Goal: Task Accomplishment & Management: Complete application form

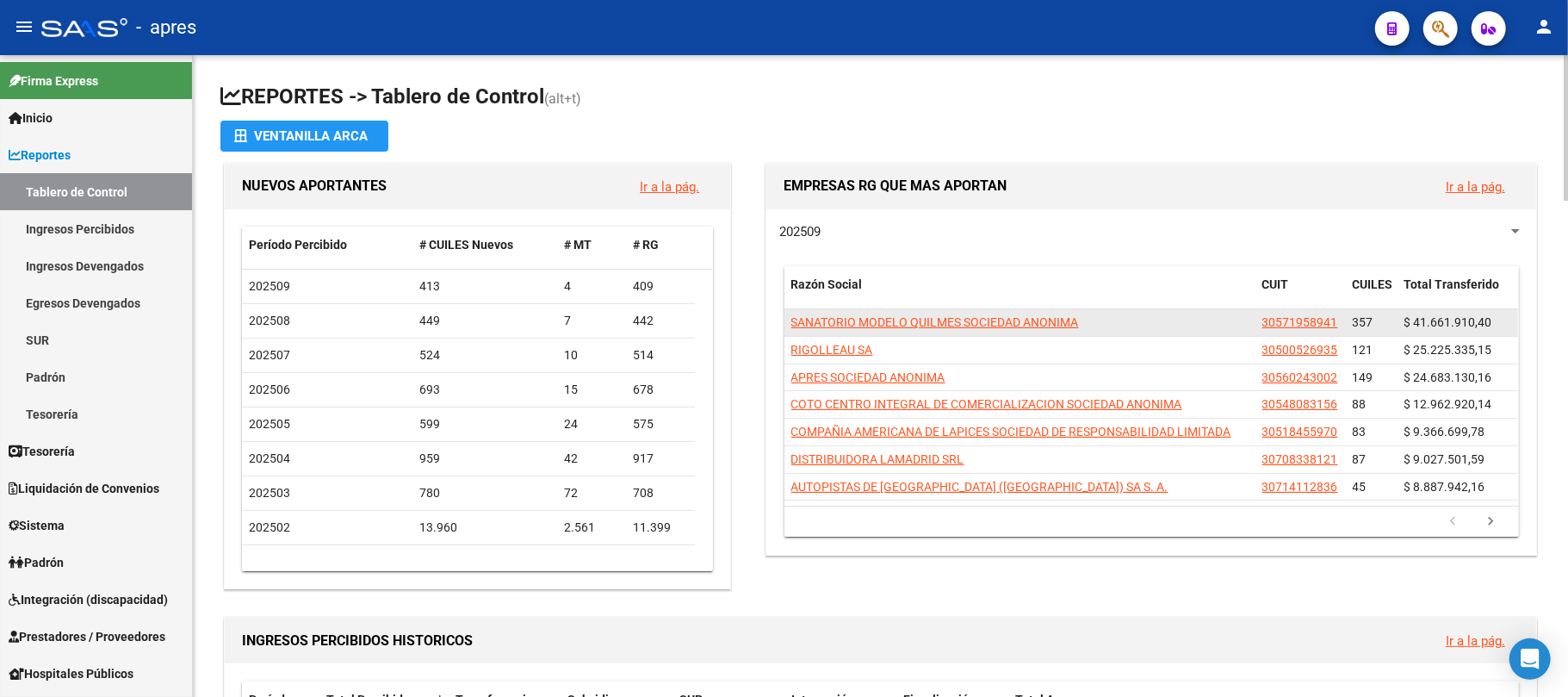
click at [969, 415] on datatable-body-cell "COTO CENTRO INTEGRAL DE COMERCIALIZACION SOCIEDAD ANONIMA" at bounding box center [1020, 404] width 471 height 27
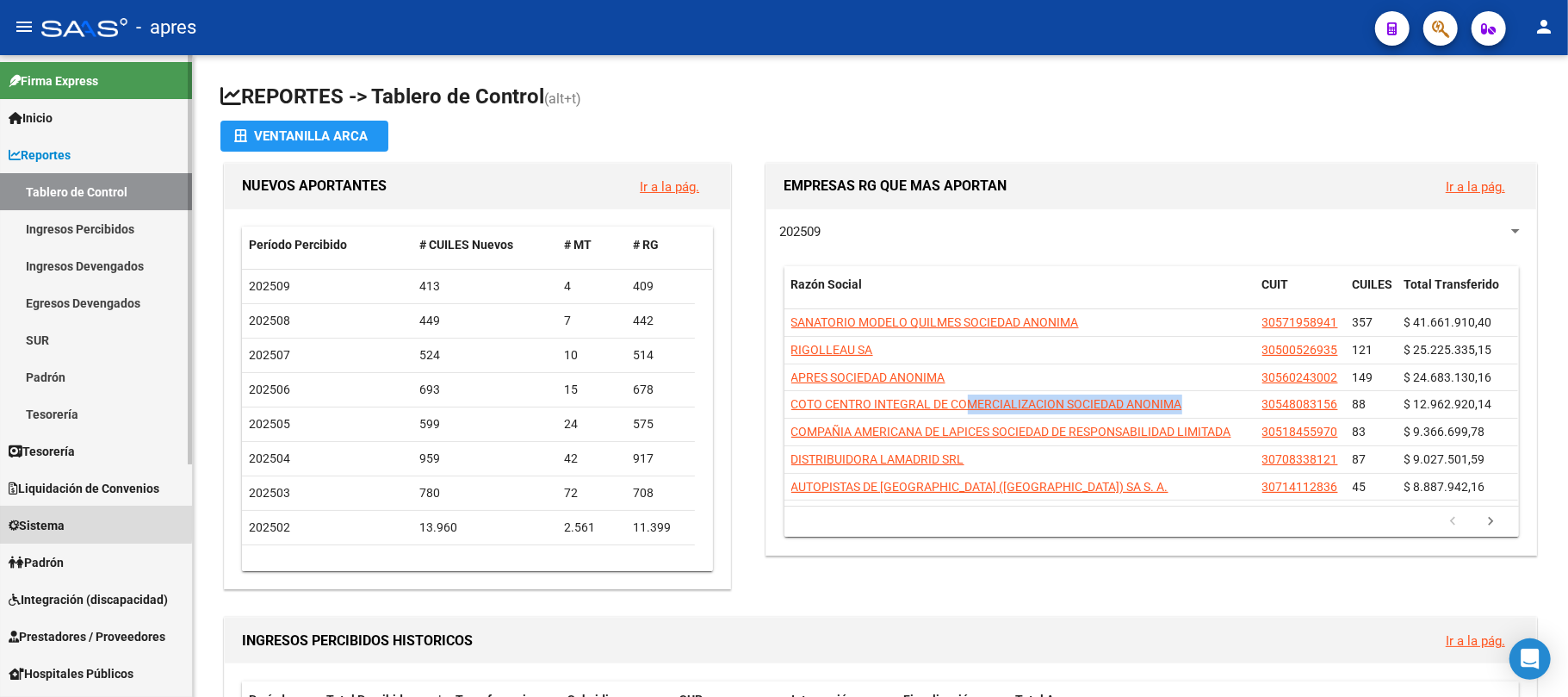
click at [65, 521] on span "Sistema" at bounding box center [36, 525] width 56 height 19
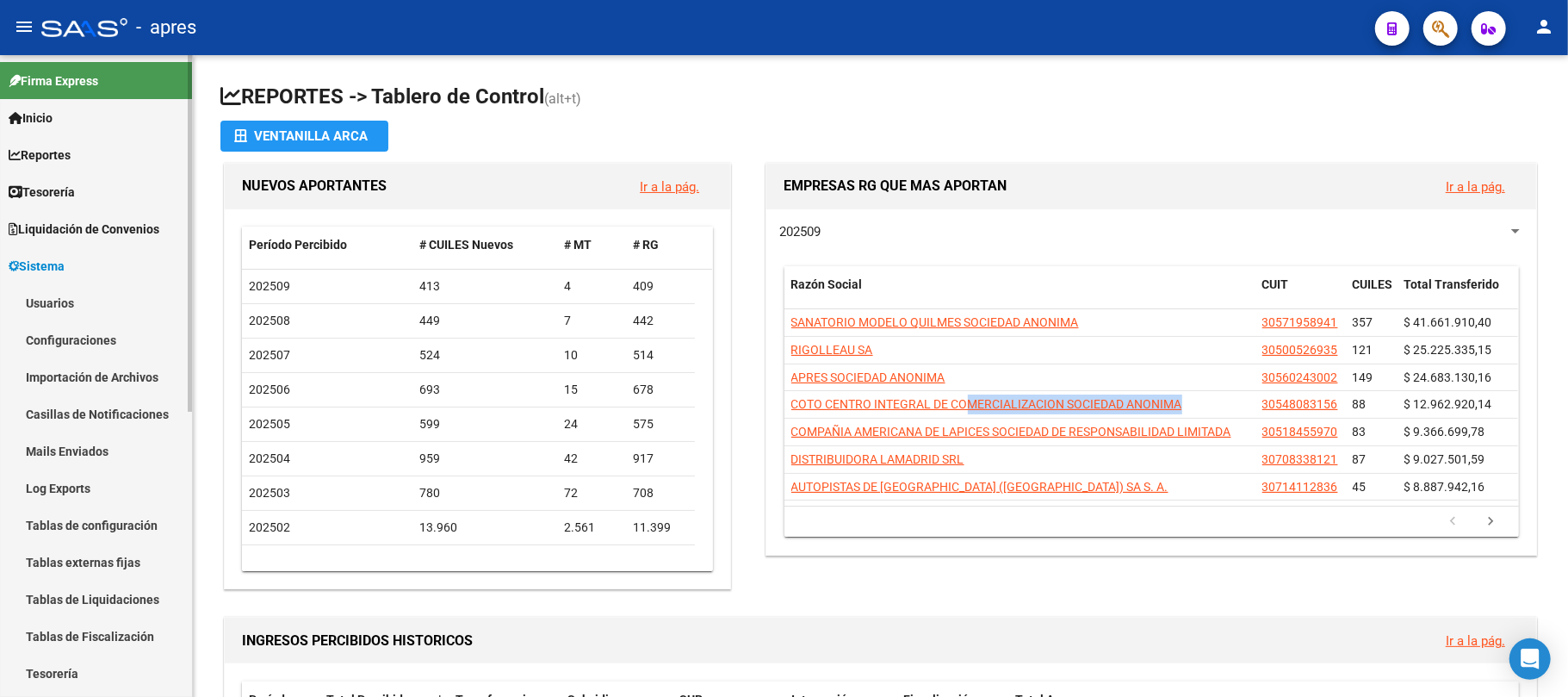
click at [62, 215] on link "Liquidación de Convenios" at bounding box center [96, 229] width 192 height 37
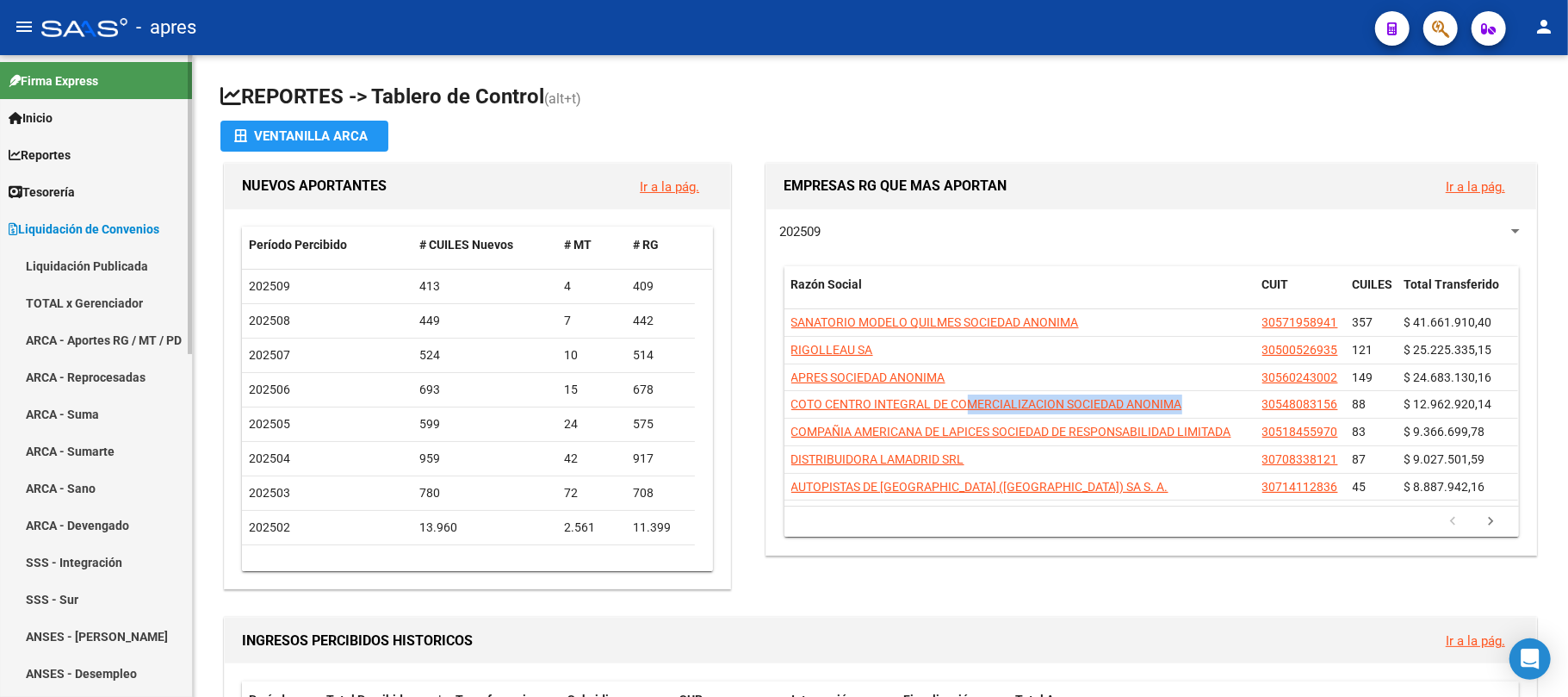
click at [57, 219] on span "Liquidación de Convenios" at bounding box center [84, 228] width 151 height 19
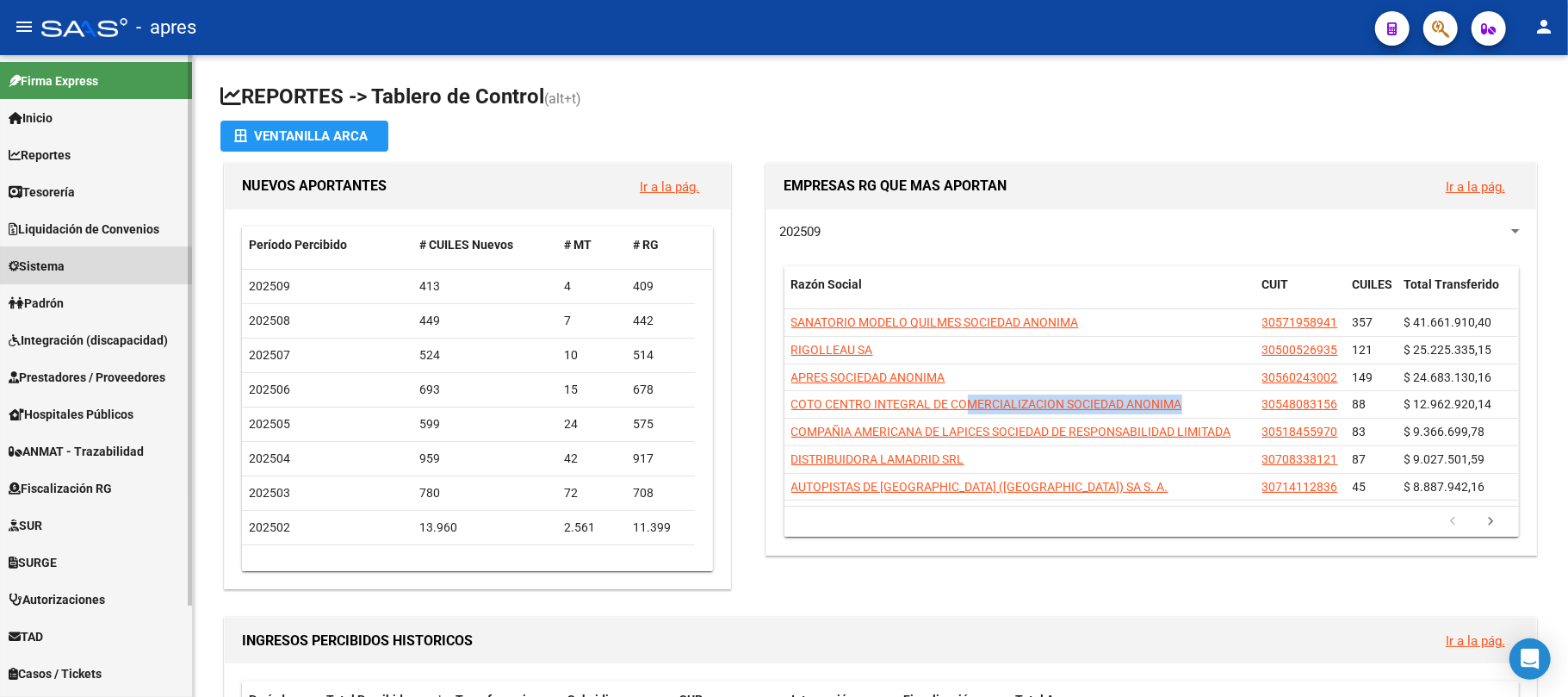
click at [59, 270] on span "Sistema" at bounding box center [36, 265] width 56 height 19
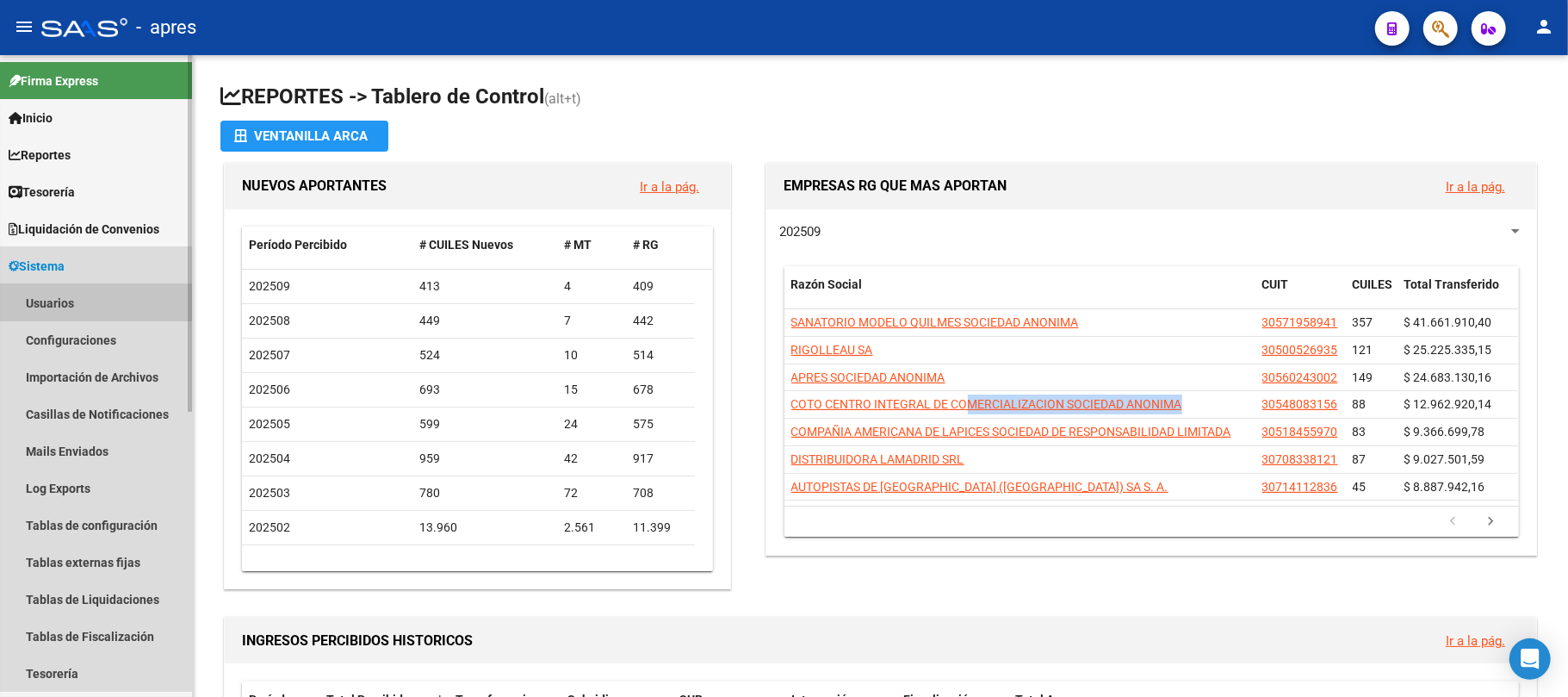
click at [56, 290] on link "Usuarios" at bounding box center [96, 303] width 192 height 37
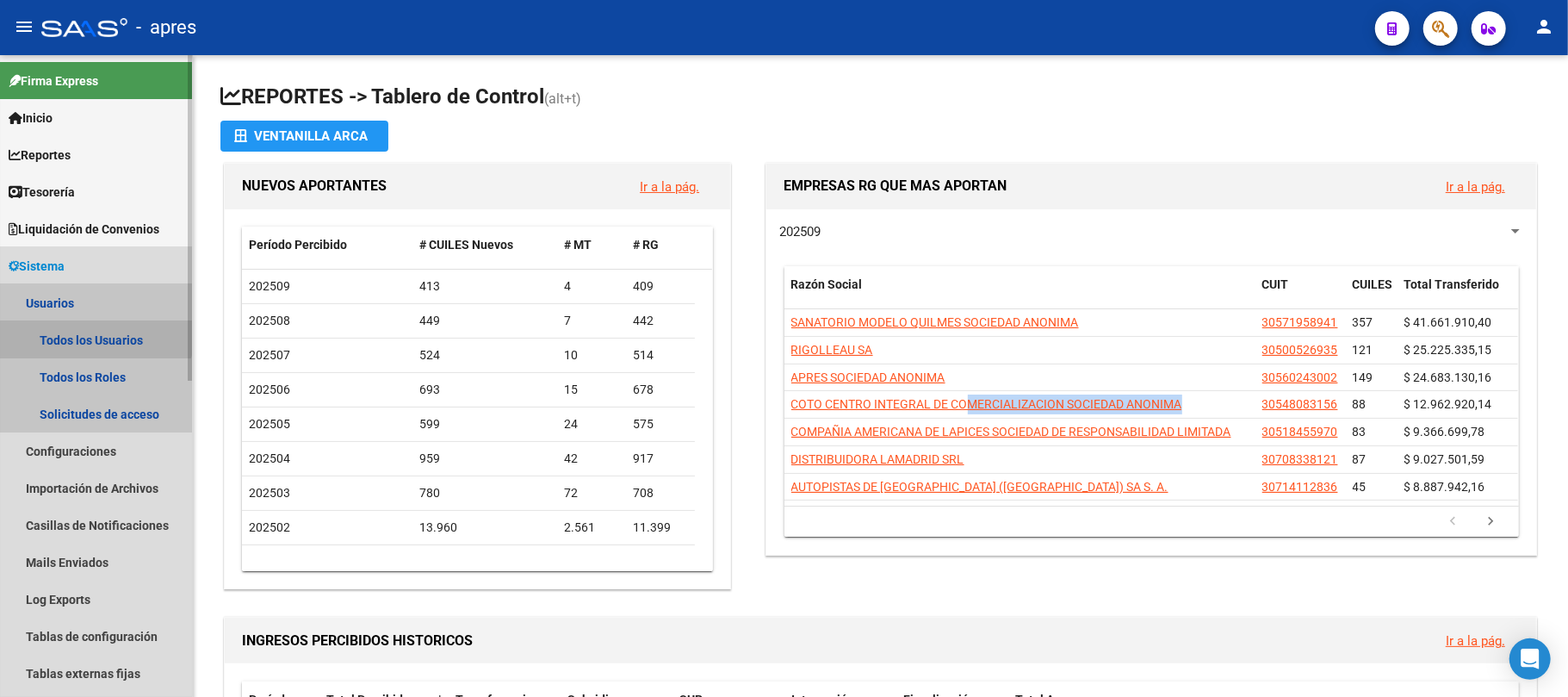
click at [77, 331] on link "Todos los Usuarios" at bounding box center [96, 340] width 192 height 37
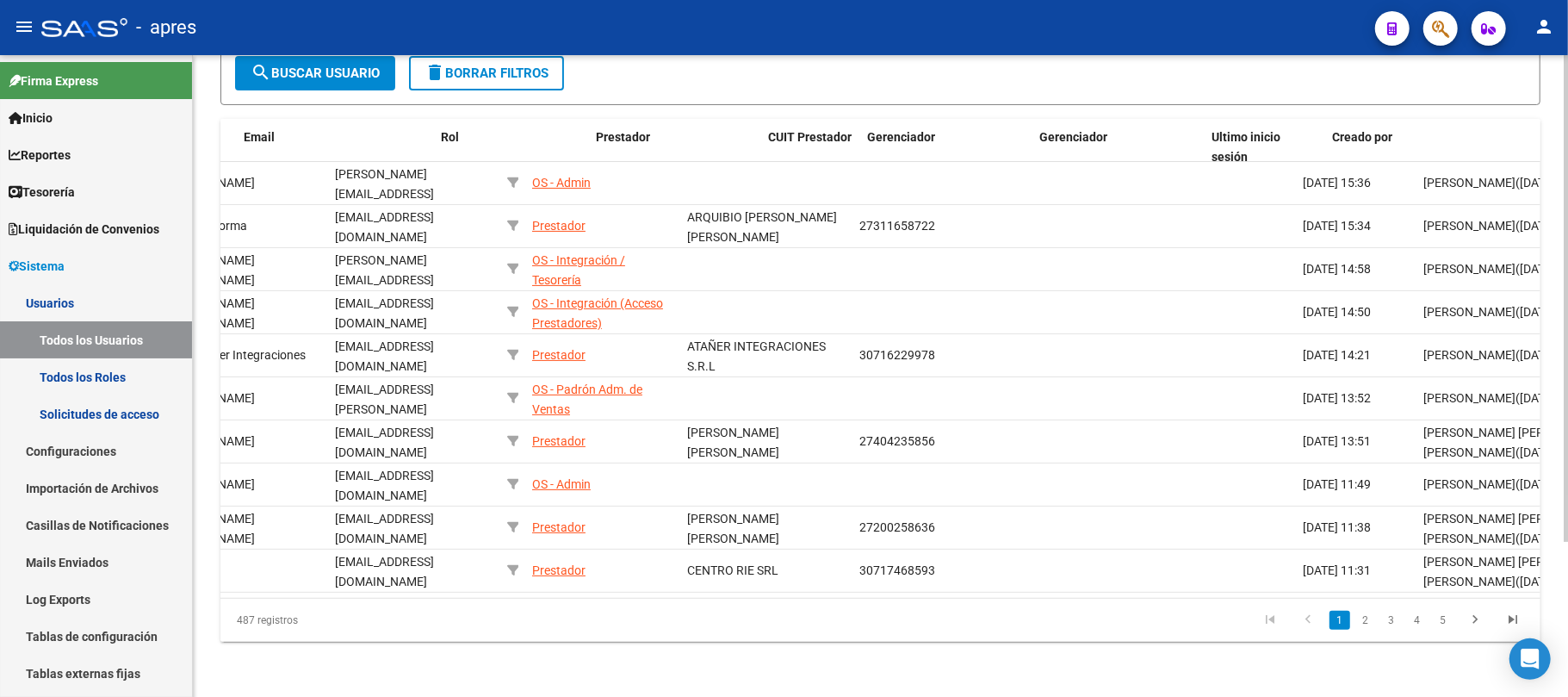
scroll to position [0, 255]
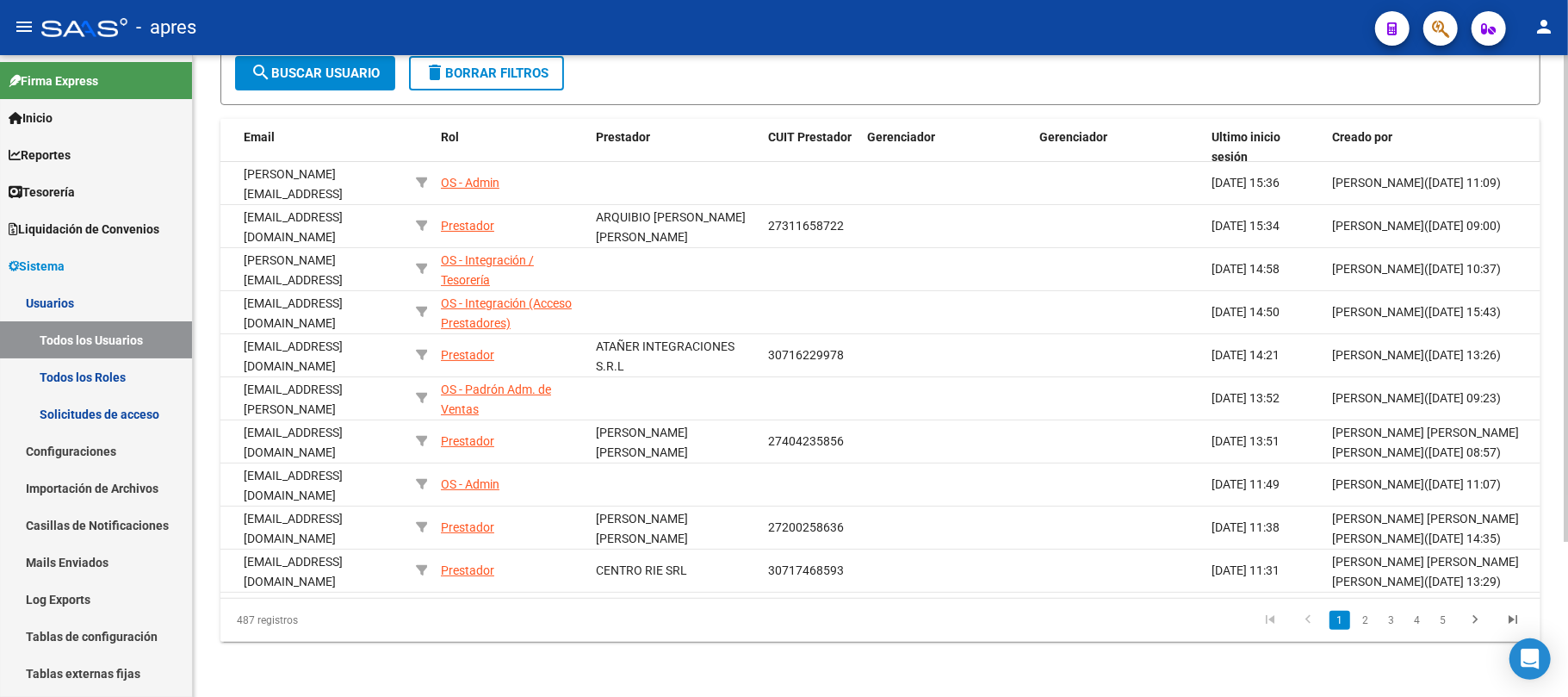
click at [1367, 135] on span "Creado por" at bounding box center [1362, 137] width 60 height 14
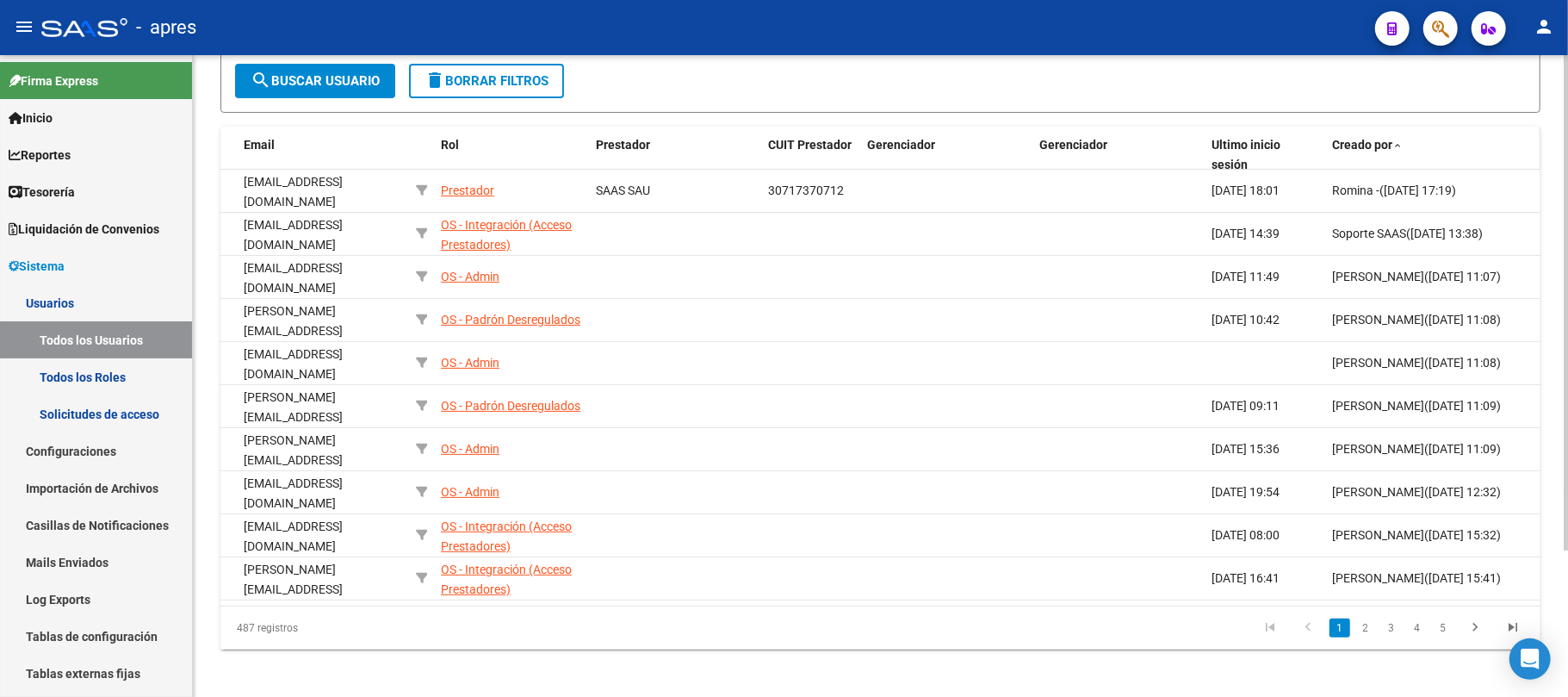
click at [1367, 138] on span "Creado por" at bounding box center [1362, 145] width 60 height 14
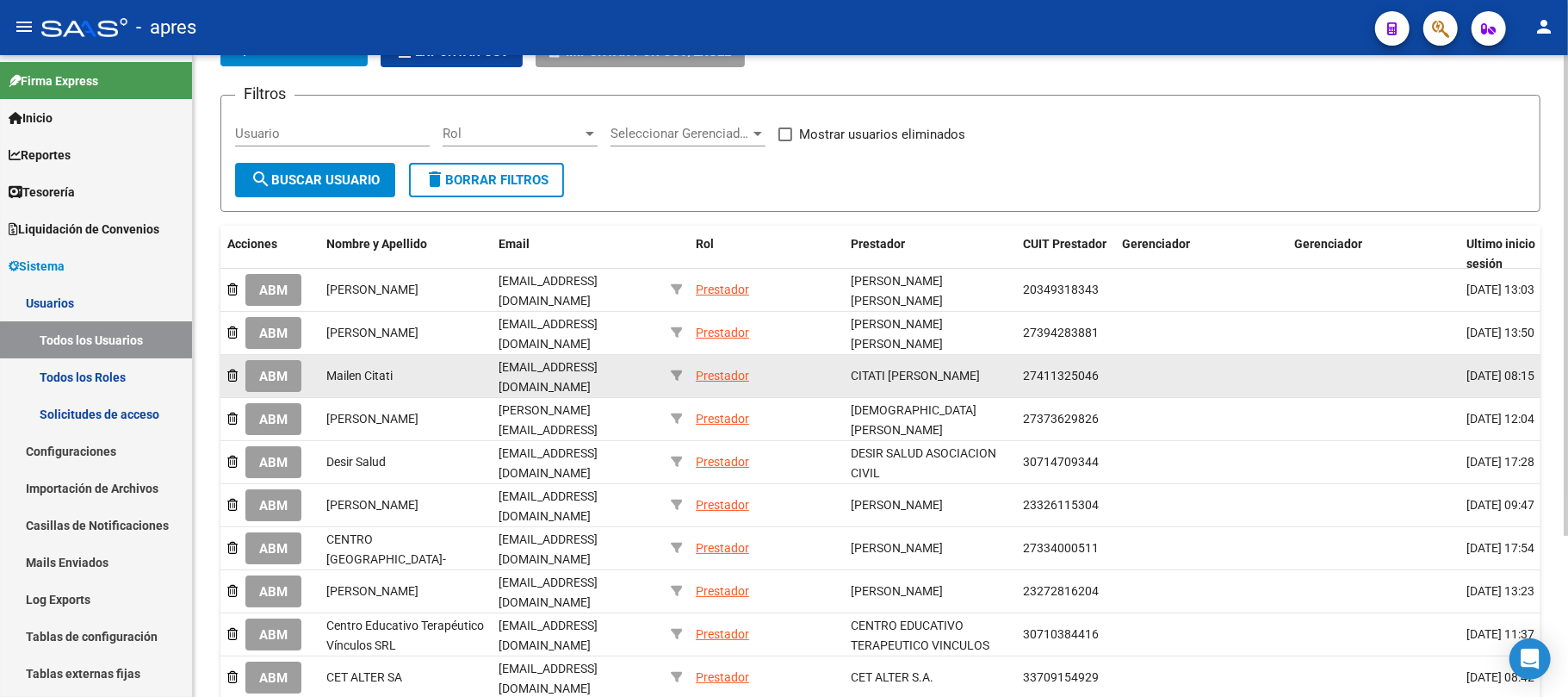
scroll to position [0, 0]
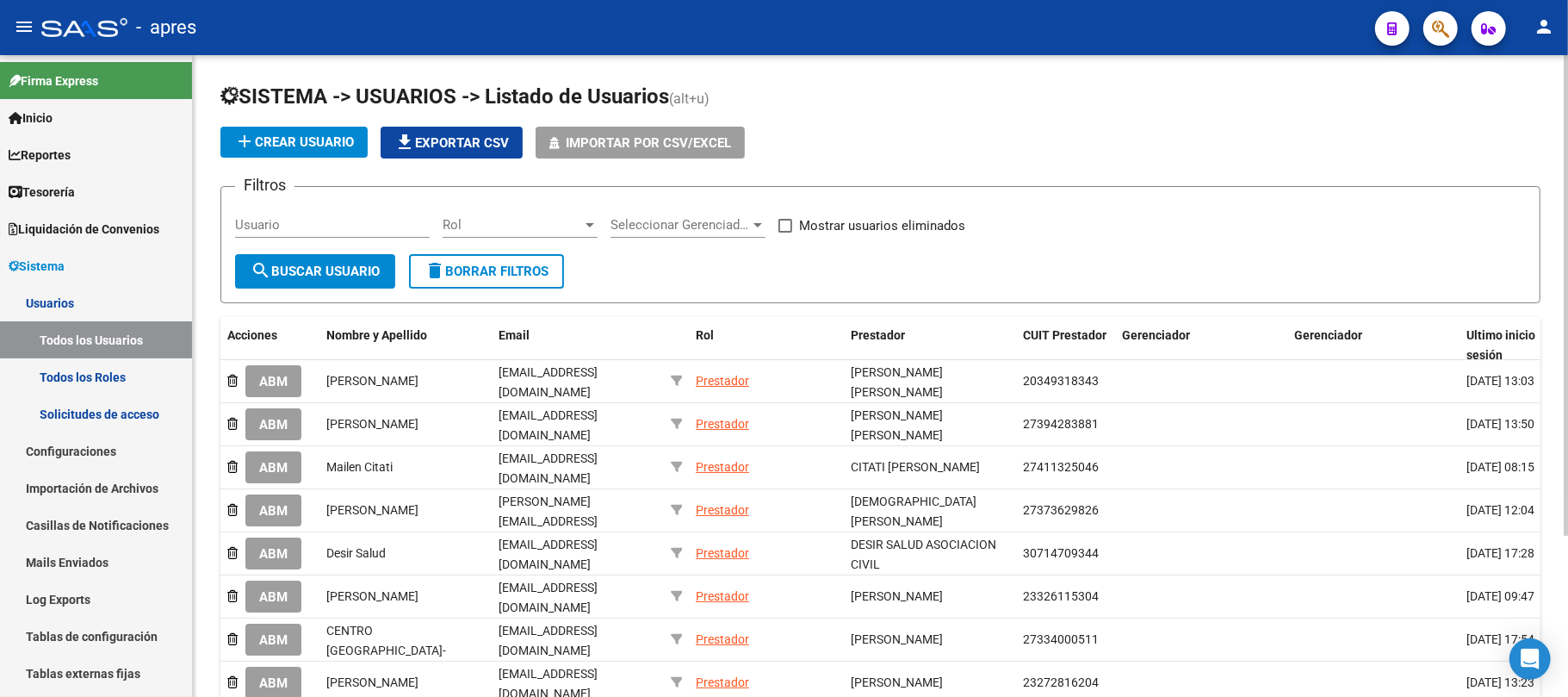
click at [482, 142] on span "file_download Exportar CSV" at bounding box center [451, 142] width 114 height 15
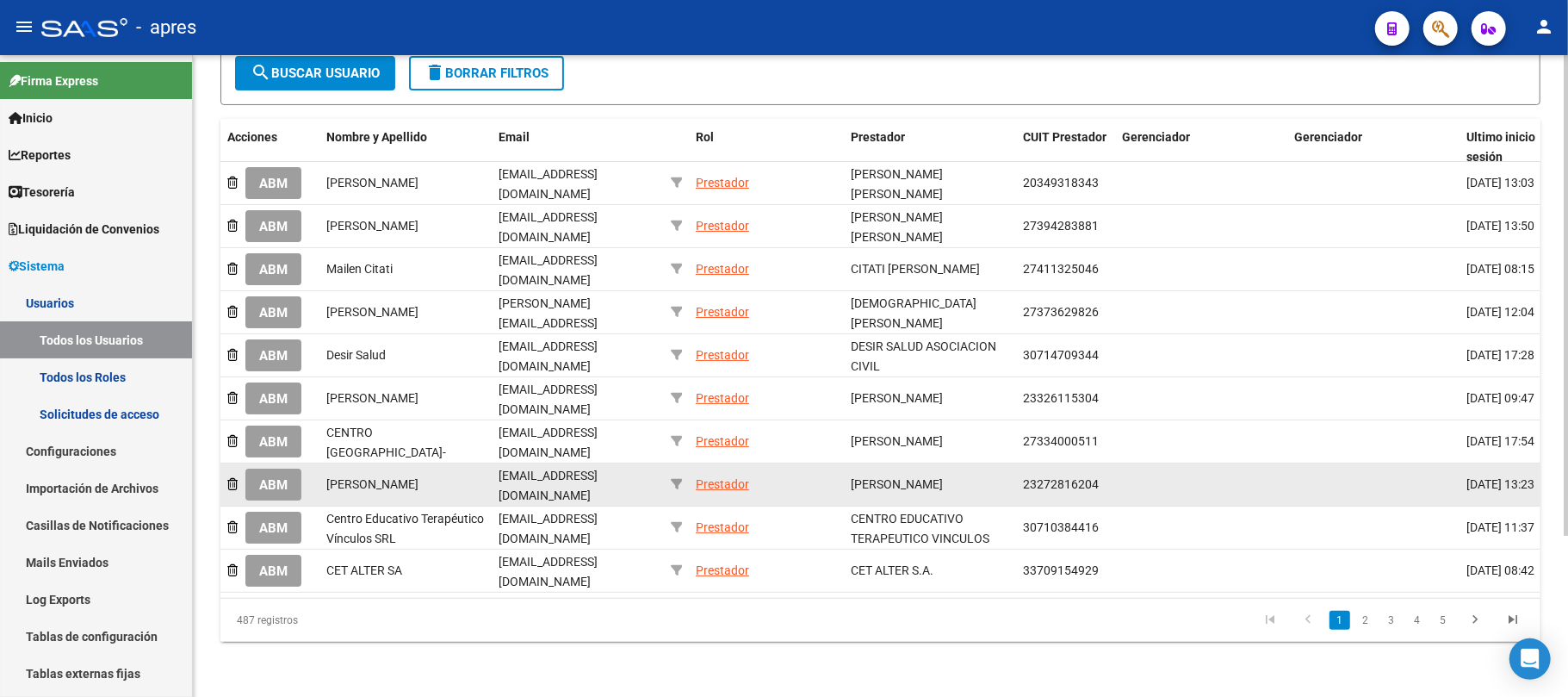
scroll to position [2, 0]
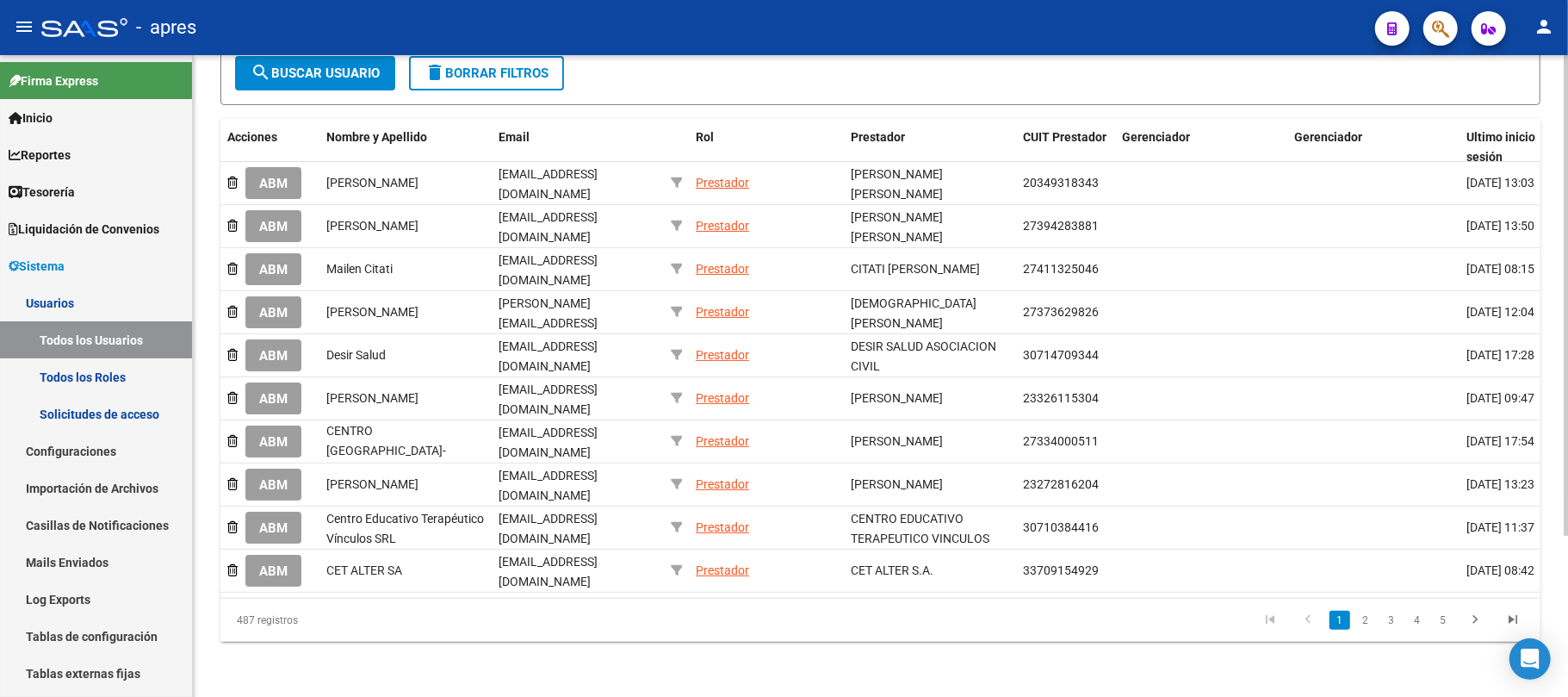
click at [442, 646] on div "SISTEMA -> USUARIOS -> Listado de Usuarios (alt+u) add Crear Usuario file_downl…" at bounding box center [879, 277] width 1375 height 840
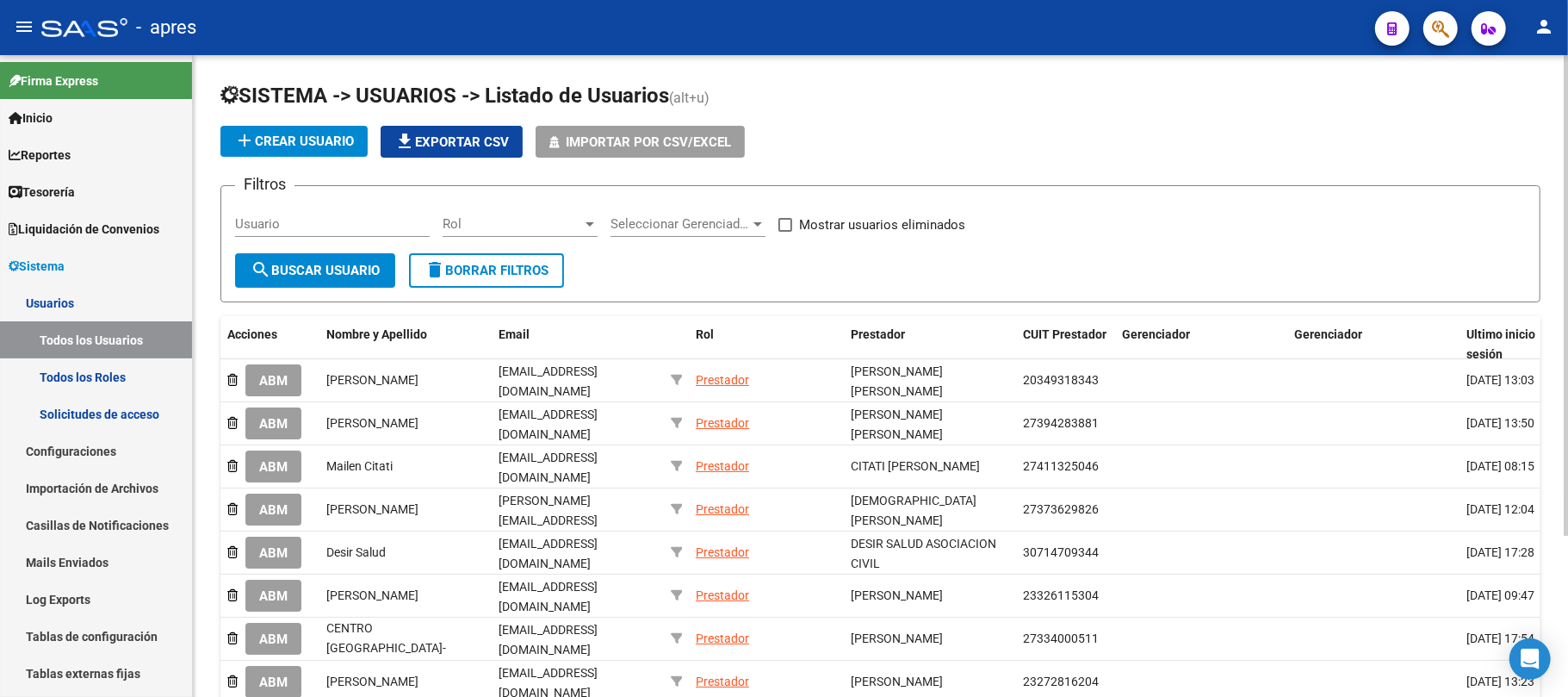
scroll to position [0, 0]
click at [306, 220] on input "Usuario" at bounding box center [332, 224] width 194 height 15
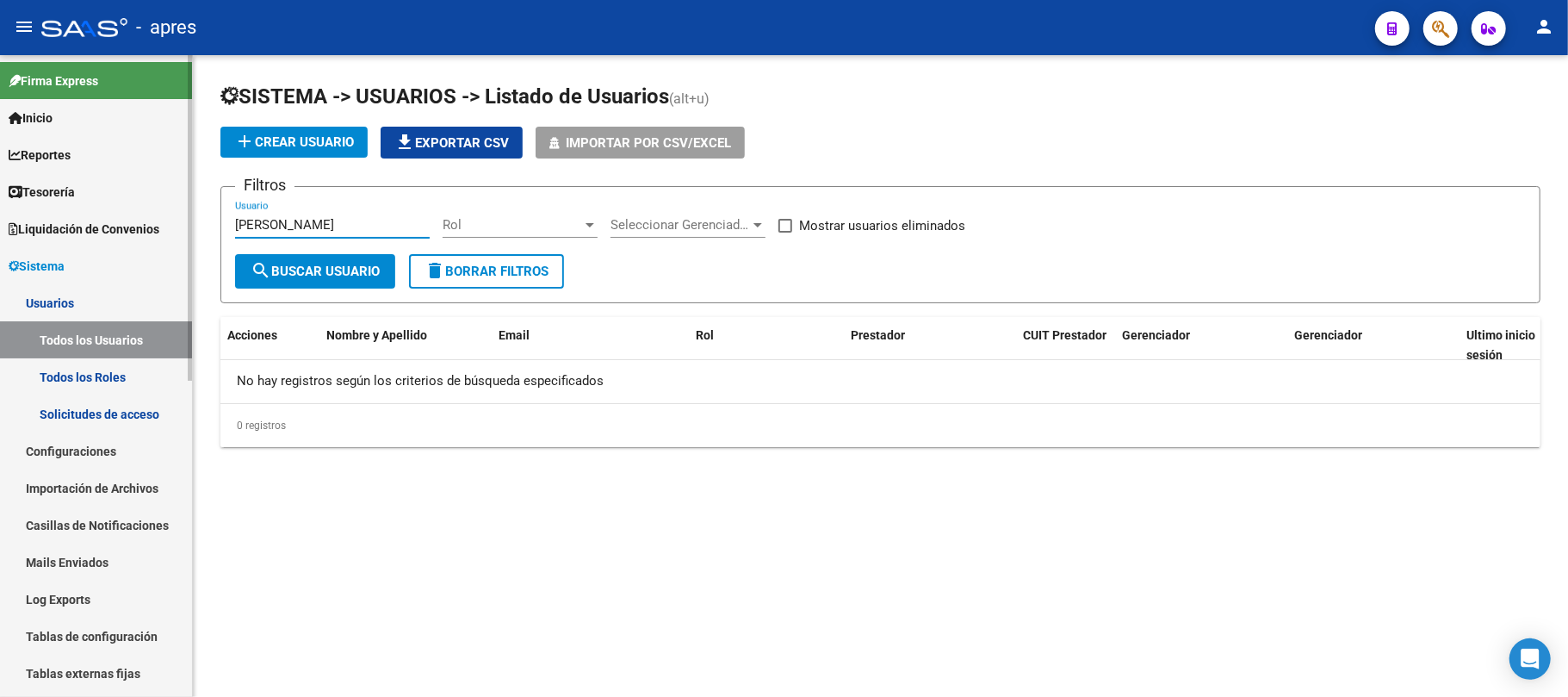
drag, startPoint x: 196, startPoint y: 224, endPoint x: 97, endPoint y: 228, distance: 99.1
click at [97, 228] on mat-sidenav-container "Firma Express Inicio Calendario SSS Instructivos Contacto OS Reportes Tablero d…" at bounding box center [784, 376] width 1568 height 642
type input "[PERSON_NAME]"
click at [293, 130] on button "add Crear Usuario" at bounding box center [294, 142] width 147 height 31
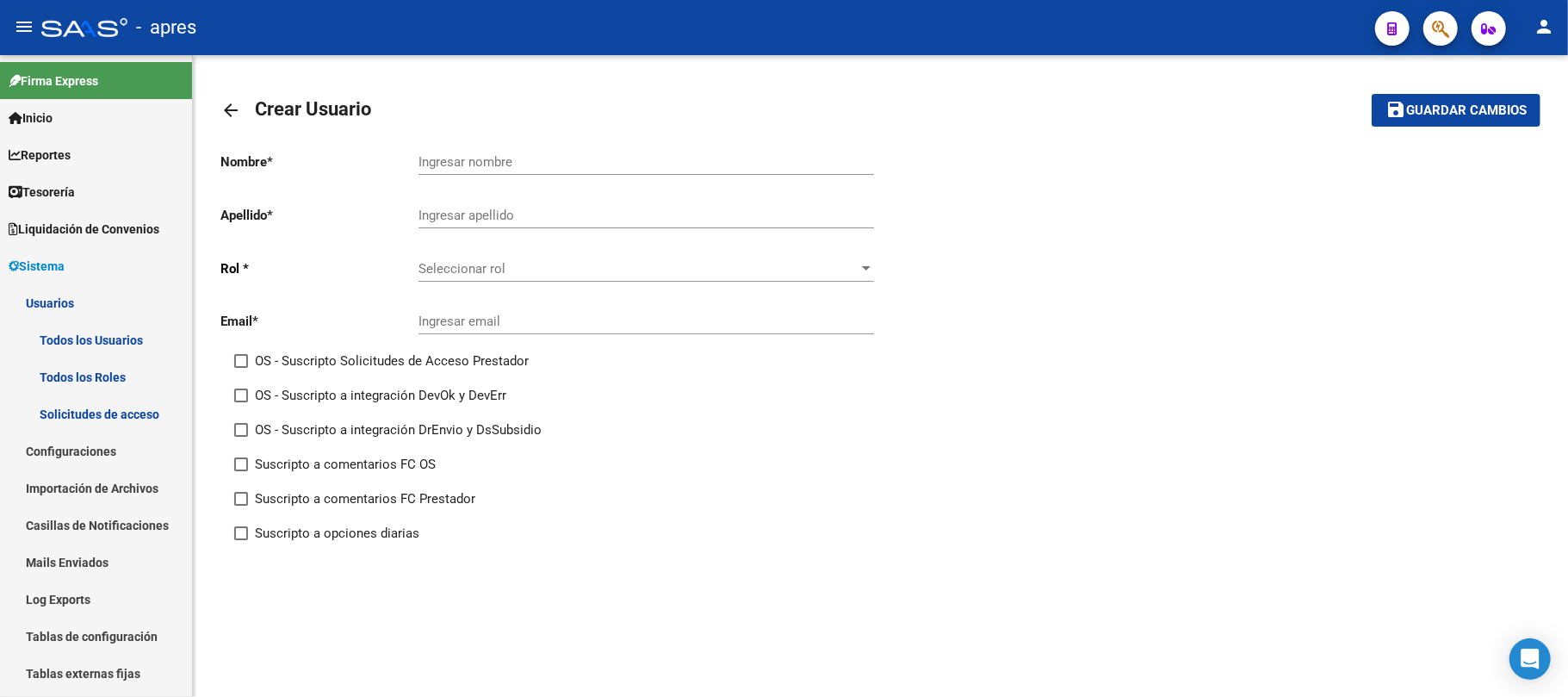
click at [483, 170] on div "Ingresar nombre" at bounding box center [645, 156] width 455 height 37
click at [483, 167] on input "Ingresar nombre" at bounding box center [645, 162] width 455 height 15
type input "Fabricio"
type input "[PERSON_NAME]"
click at [484, 253] on div "Seleccionar rol Seleccionar rol" at bounding box center [645, 264] width 455 height 37
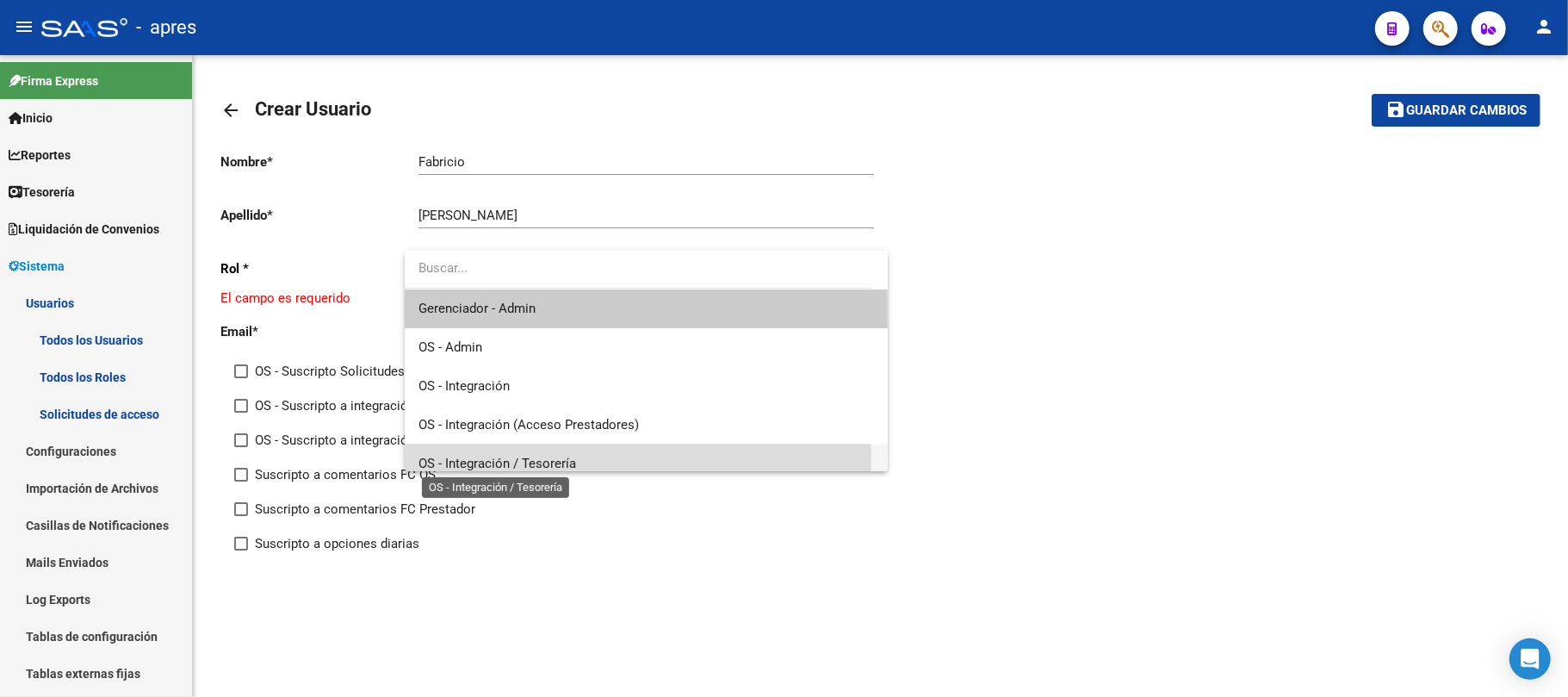
click at [521, 455] on span "OS - Integración / Tesorería" at bounding box center [497, 463] width 158 height 15
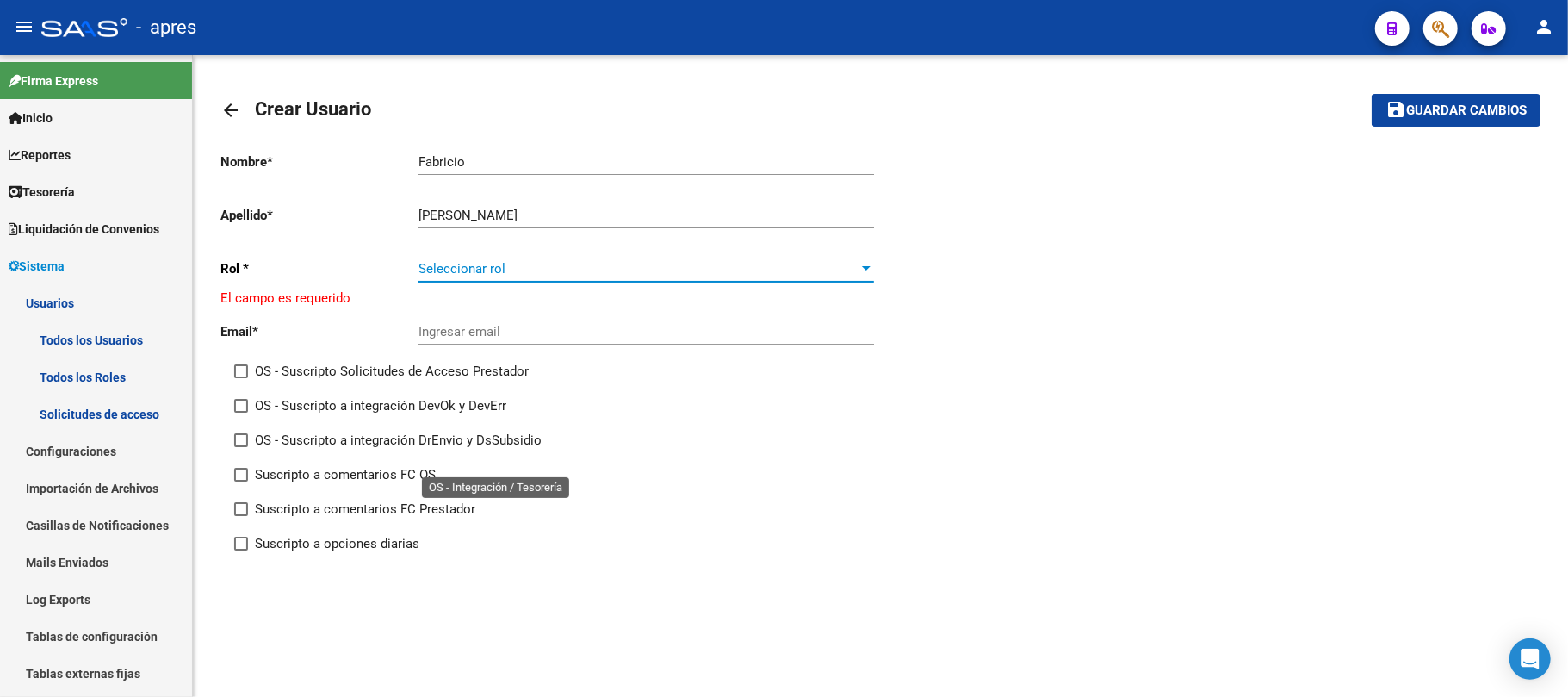
scroll to position [12, 0]
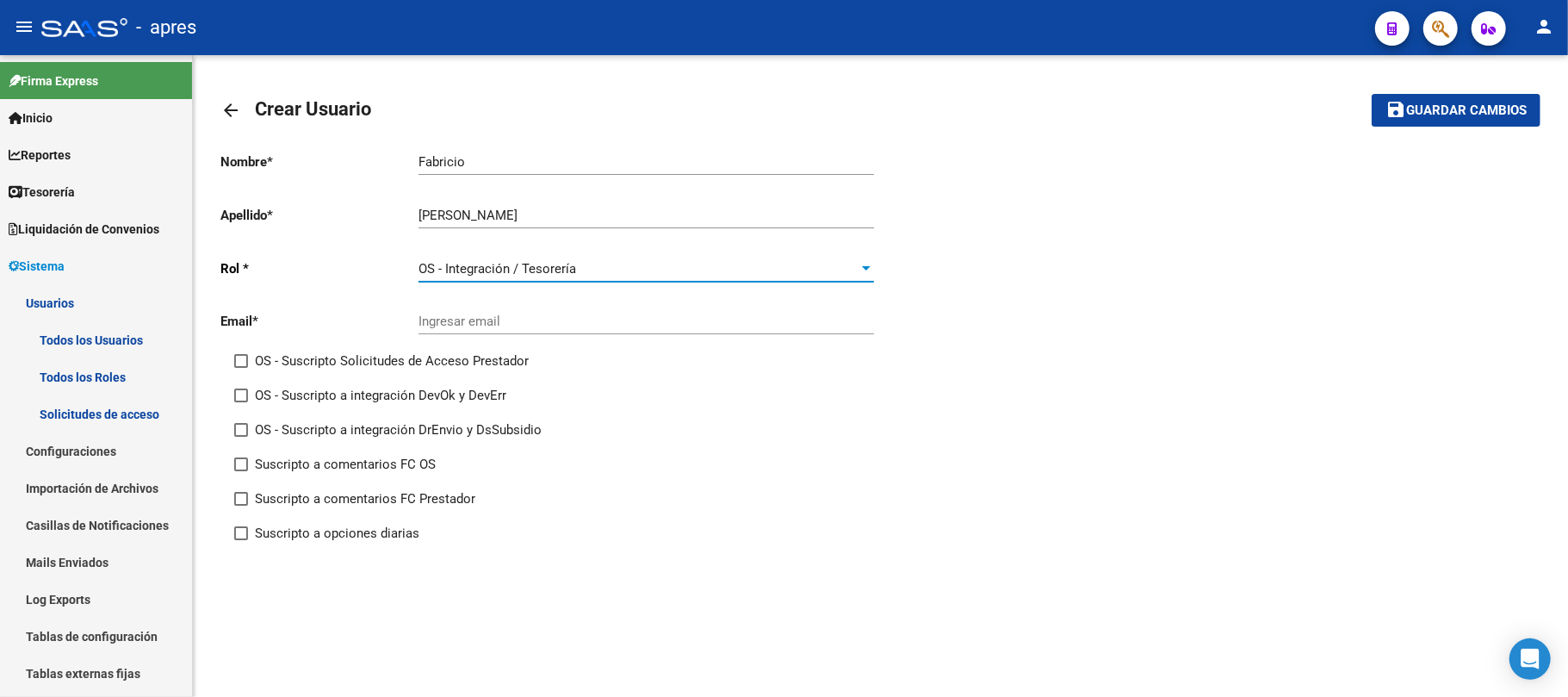
click at [500, 307] on div "Ingresar email" at bounding box center [645, 316] width 455 height 37
click at [500, 319] on input "Ingresar email" at bounding box center [645, 321] width 455 height 15
click at [484, 321] on input "caja" at bounding box center [645, 321] width 455 height 15
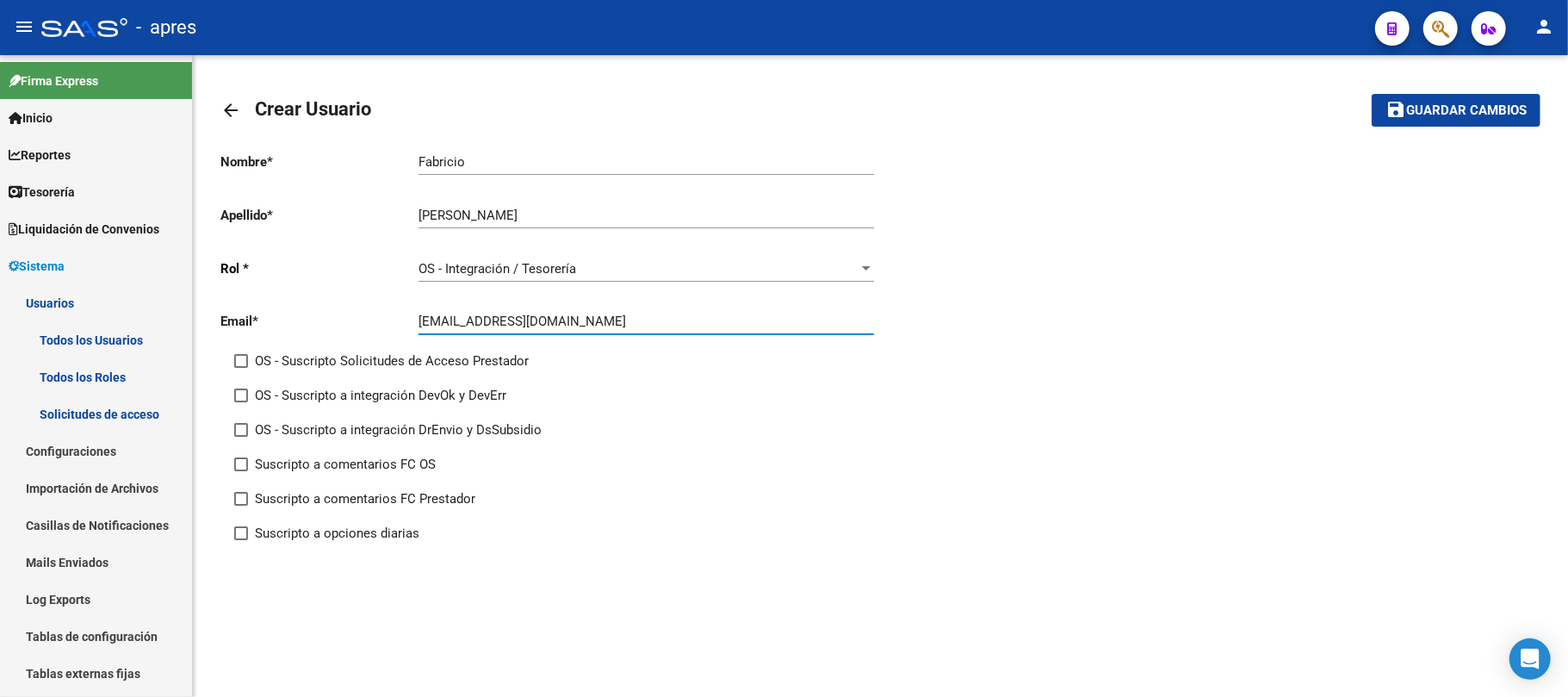
type input "[EMAIL_ADDRESS][DOMAIN_NAME]"
click at [851, 507] on div "Suscripto a comentarios FC Prestador" at bounding box center [564, 505] width 660 height 35
click at [789, 483] on div "Suscripto a comentarios FC OS" at bounding box center [564, 471] width 660 height 35
click at [1420, 108] on span "Guardar cambios" at bounding box center [1466, 110] width 121 height 15
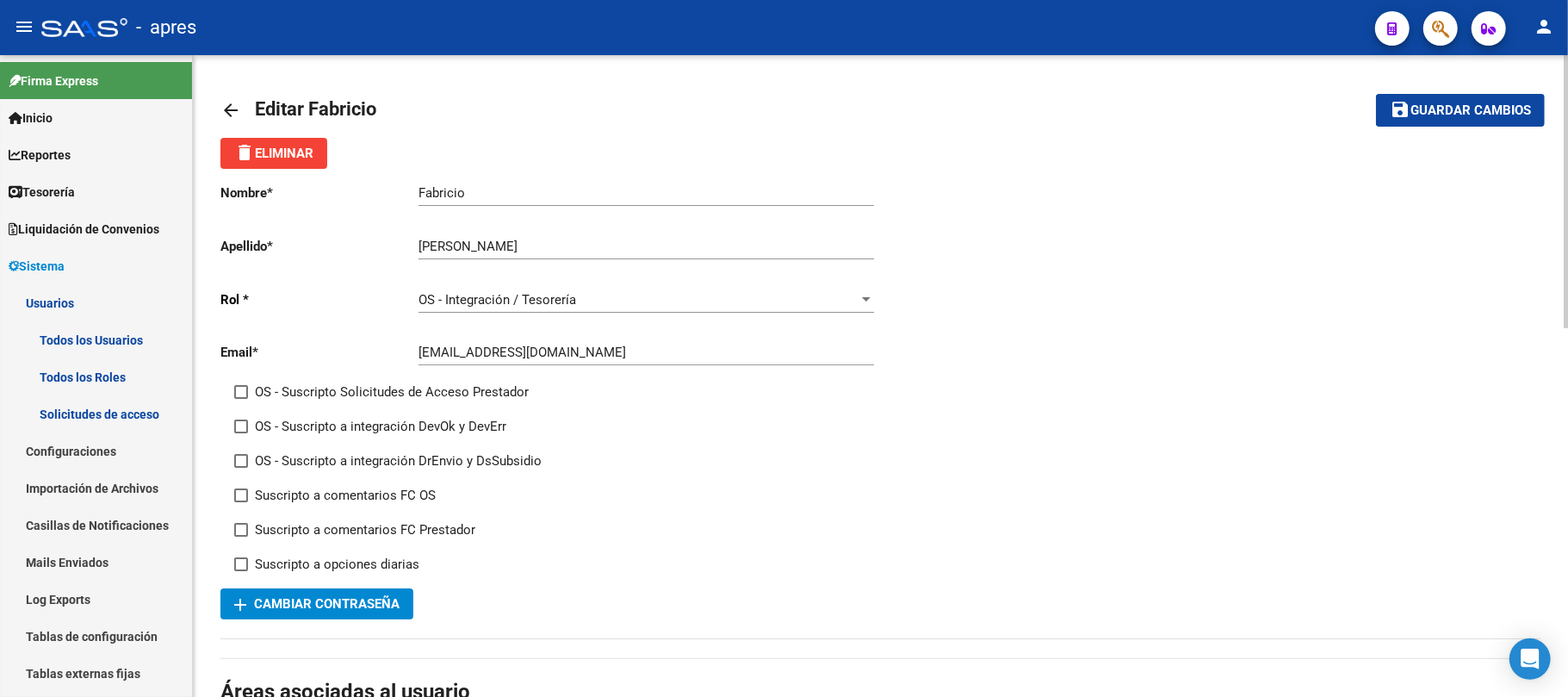
click at [227, 107] on mat-icon "arrow_back" at bounding box center [230, 110] width 20 height 20
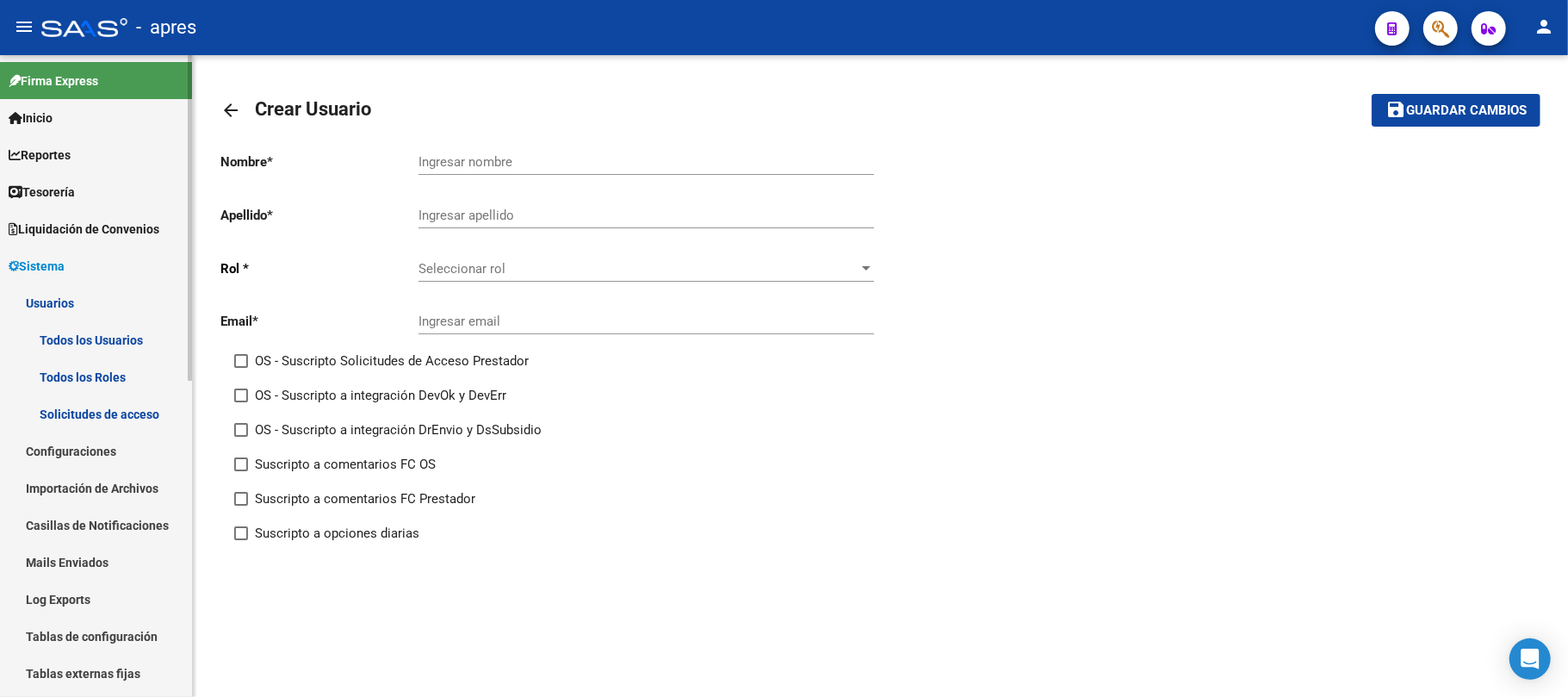
click at [94, 346] on link "Todos los Usuarios" at bounding box center [96, 340] width 192 height 37
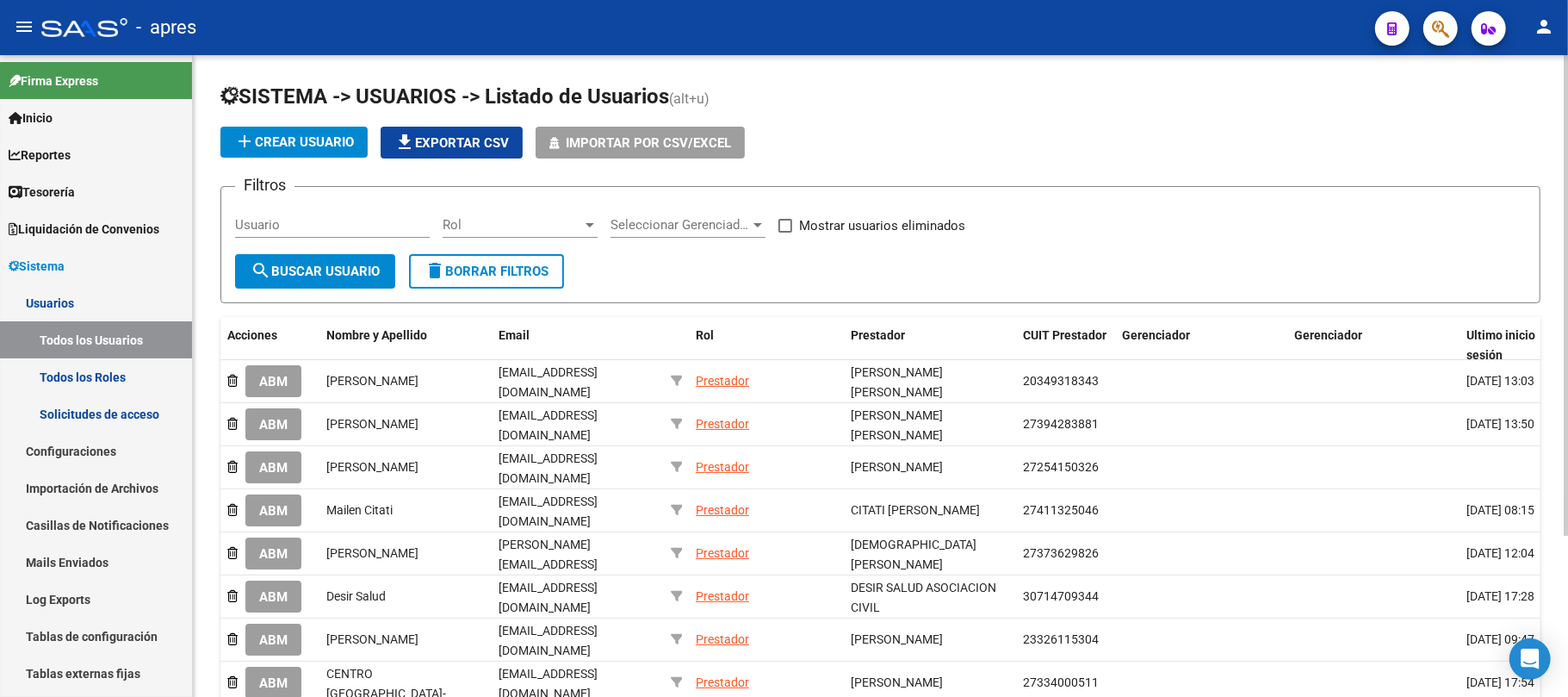
click at [288, 212] on div "Usuario" at bounding box center [332, 219] width 194 height 37
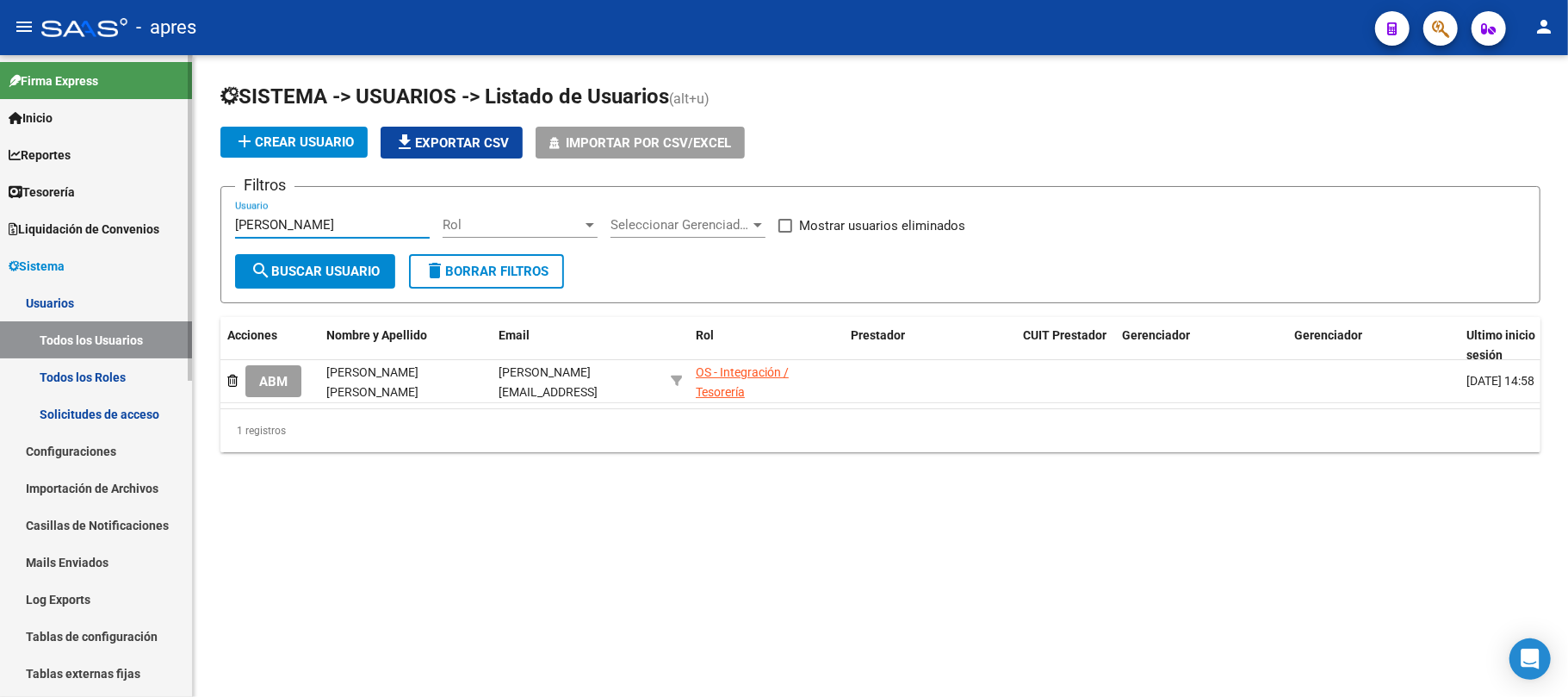
drag, startPoint x: 327, startPoint y: 226, endPoint x: 159, endPoint y: 220, distance: 168.1
click at [159, 220] on mat-sidenav-container "Firma Express Inicio Calendario SSS Instructivos Contacto OS Reportes Tablero d…" at bounding box center [784, 376] width 1568 height 642
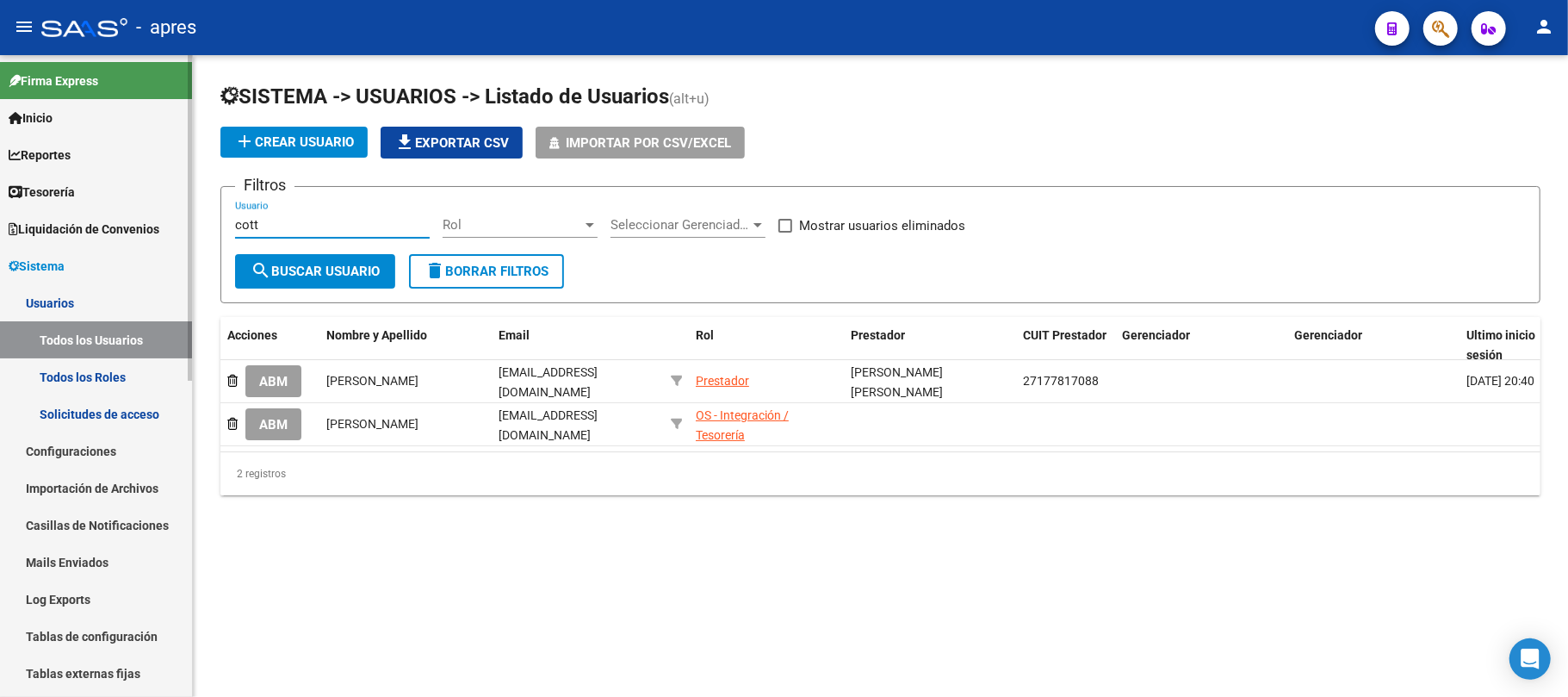
drag, startPoint x: 294, startPoint y: 226, endPoint x: 159, endPoint y: 215, distance: 135.4
click at [160, 215] on mat-sidenav-container "Firma Express Inicio Calendario SSS Instructivos Contacto OS Reportes Tablero d…" at bounding box center [784, 376] width 1568 height 642
type input "dayl"
click at [355, 280] on button "search Buscar Usuario" at bounding box center [315, 271] width 160 height 35
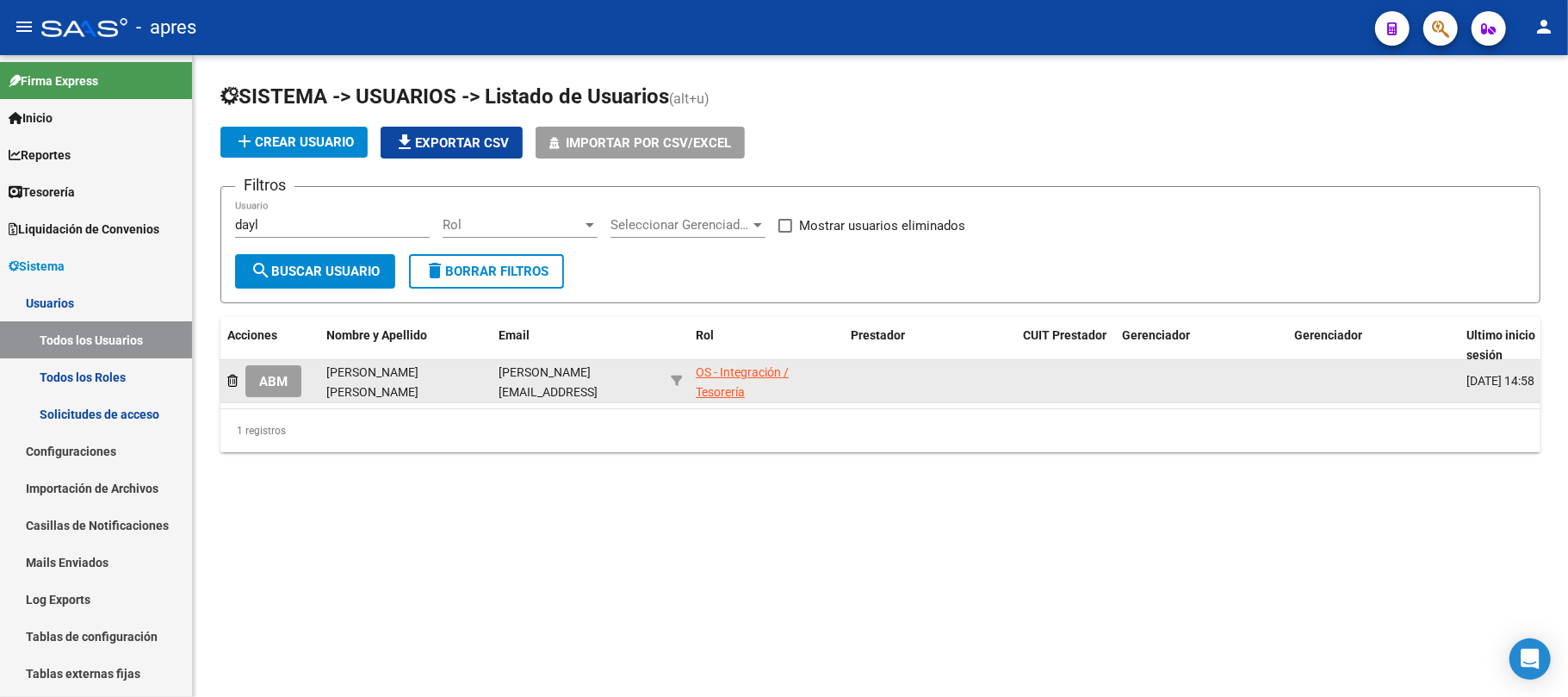
click at [277, 374] on span "ABM" at bounding box center [273, 381] width 28 height 15
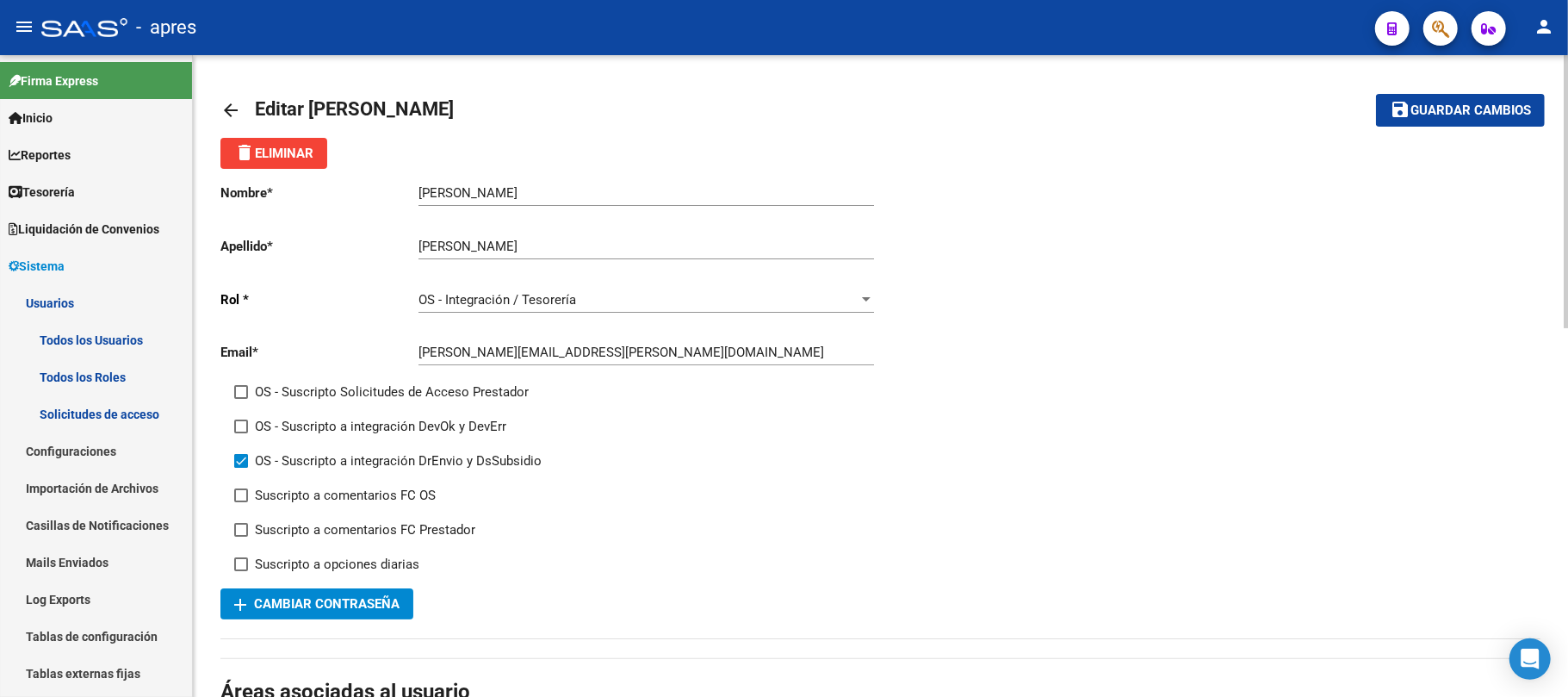
click at [1408, 401] on div "Nombre * [PERSON_NAME] Ingresar nombre Apellido * [PERSON_NAME] Ingresar apelli…" at bounding box center [879, 393] width 1320 height 450
click at [1416, 115] on span "Guardar cambios" at bounding box center [1470, 110] width 121 height 15
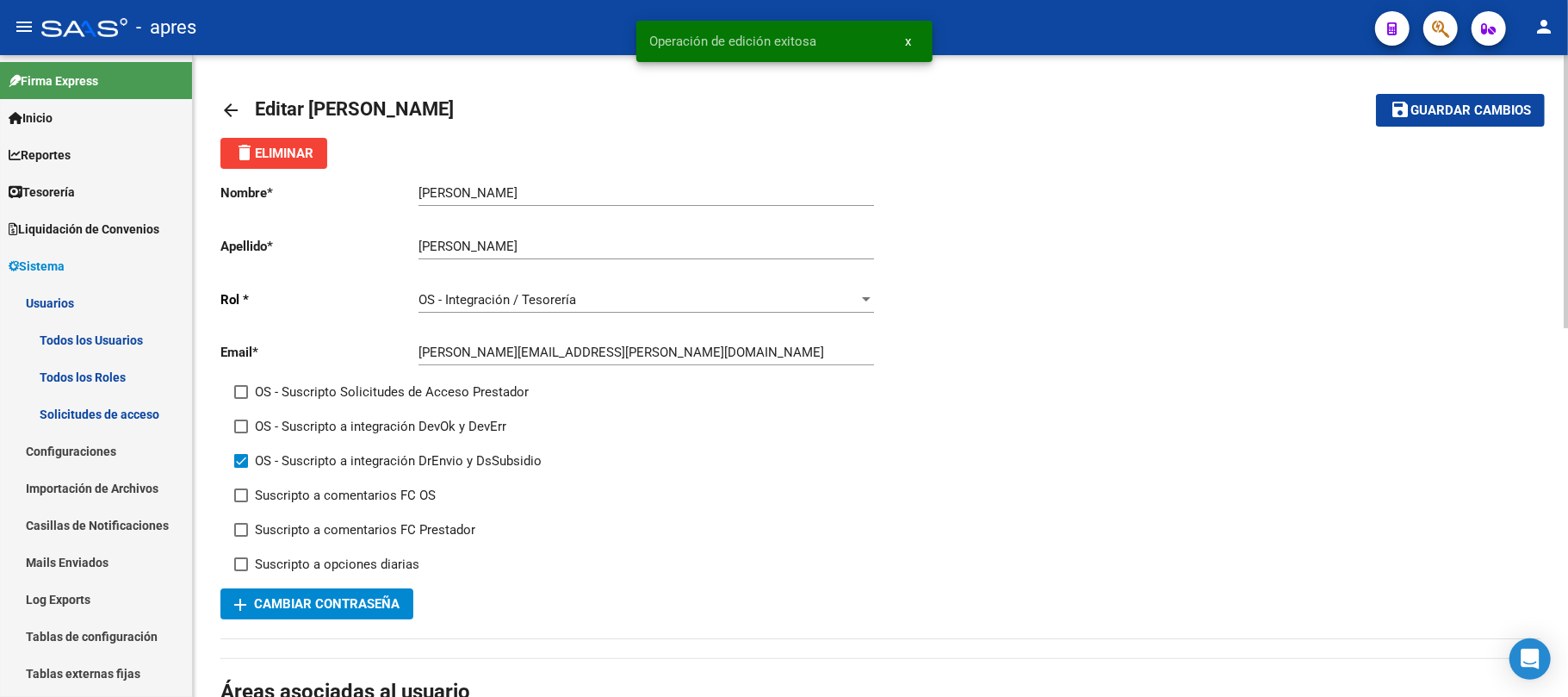
click at [221, 110] on mat-icon "arrow_back" at bounding box center [230, 110] width 20 height 20
